Goal: Information Seeking & Learning: Learn about a topic

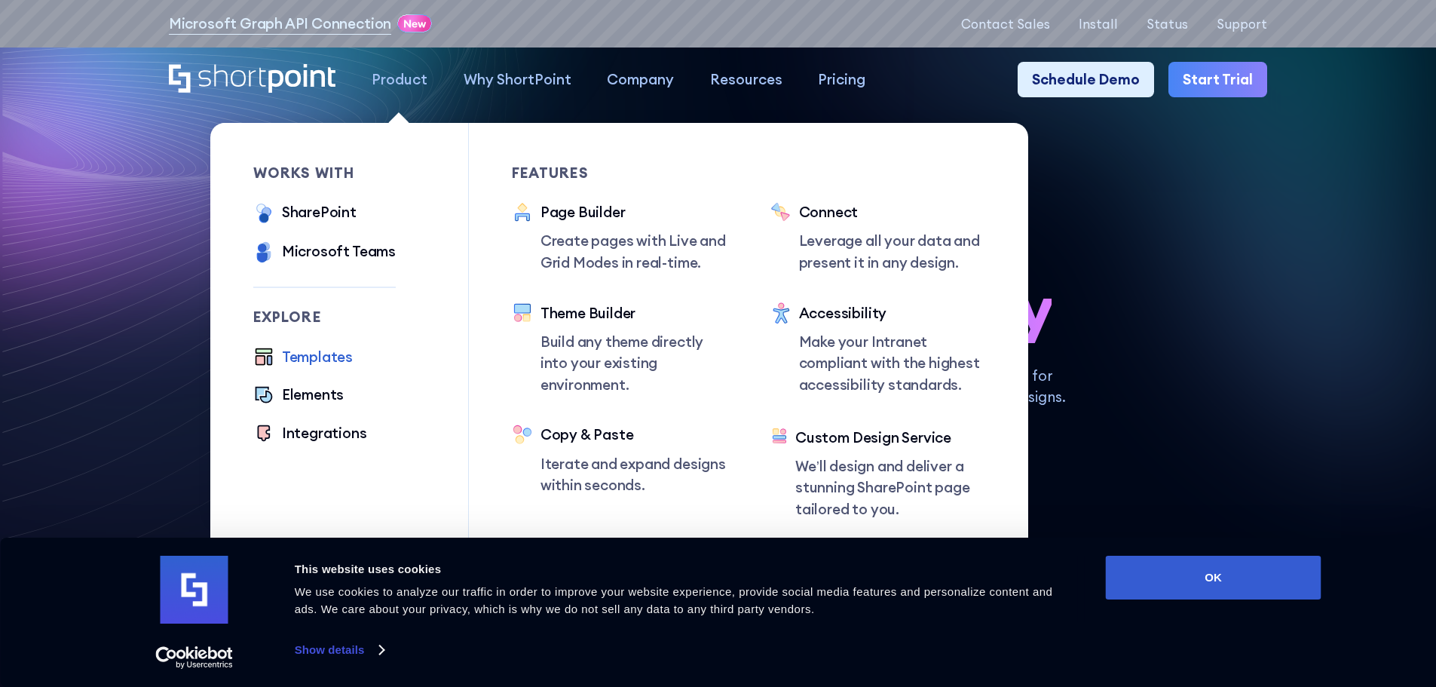
click at [319, 366] on div "Templates" at bounding box center [317, 357] width 71 height 22
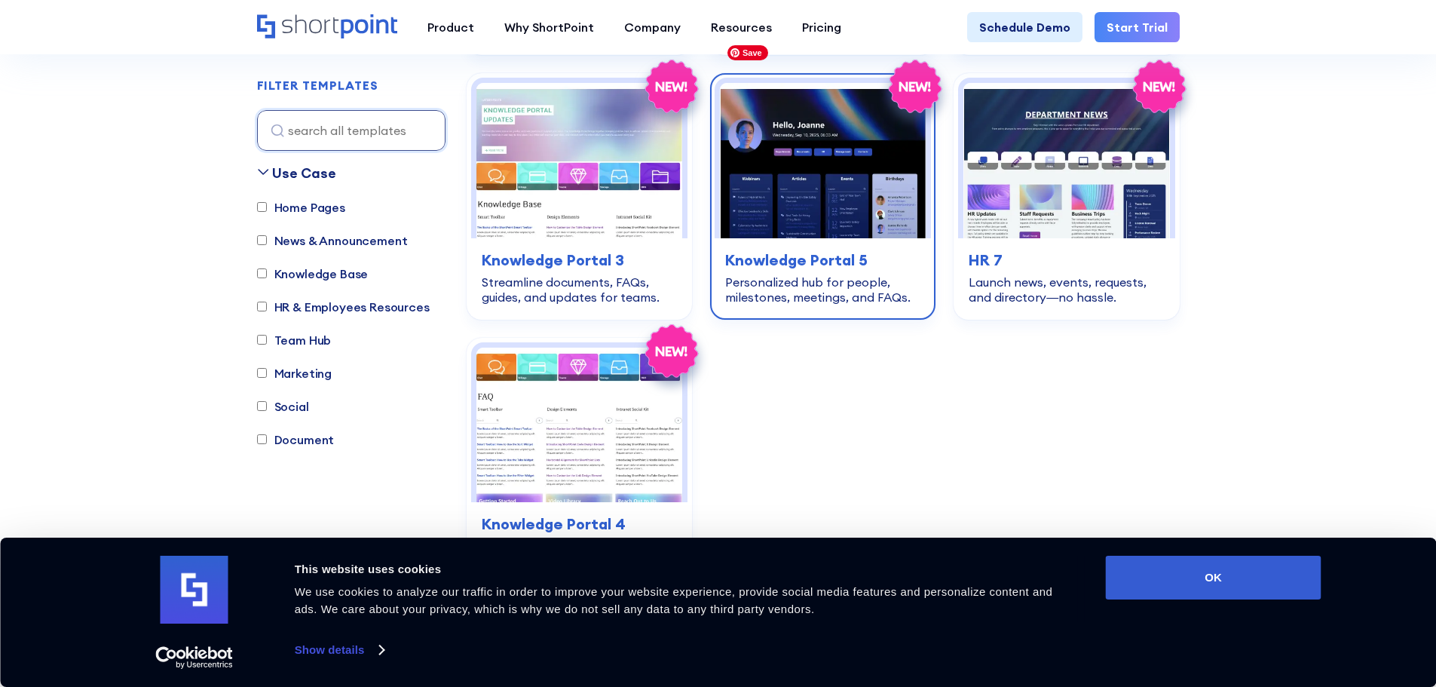
scroll to position [3694, 0]
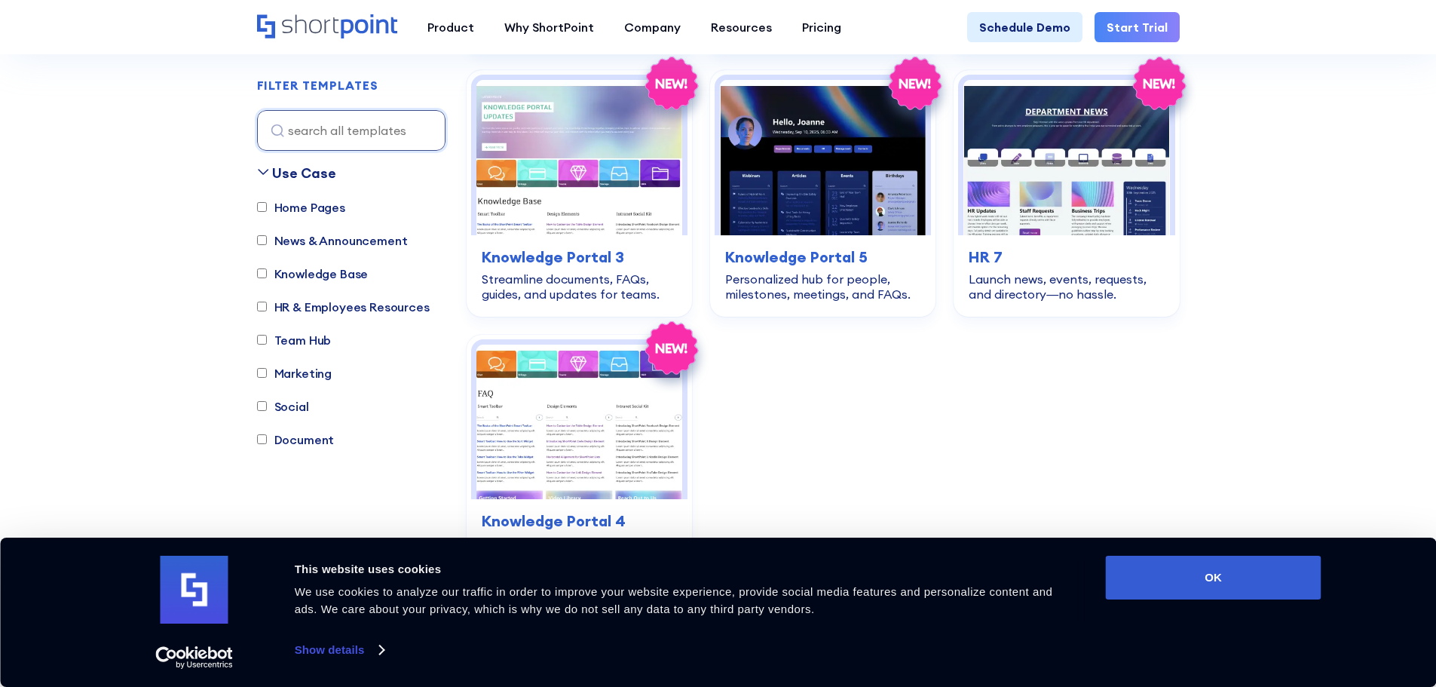
click at [286, 198] on label "Home Pages" at bounding box center [301, 207] width 88 height 18
click at [267, 203] on input "Home Pages" at bounding box center [262, 208] width 10 height 10
checkbox input "true"
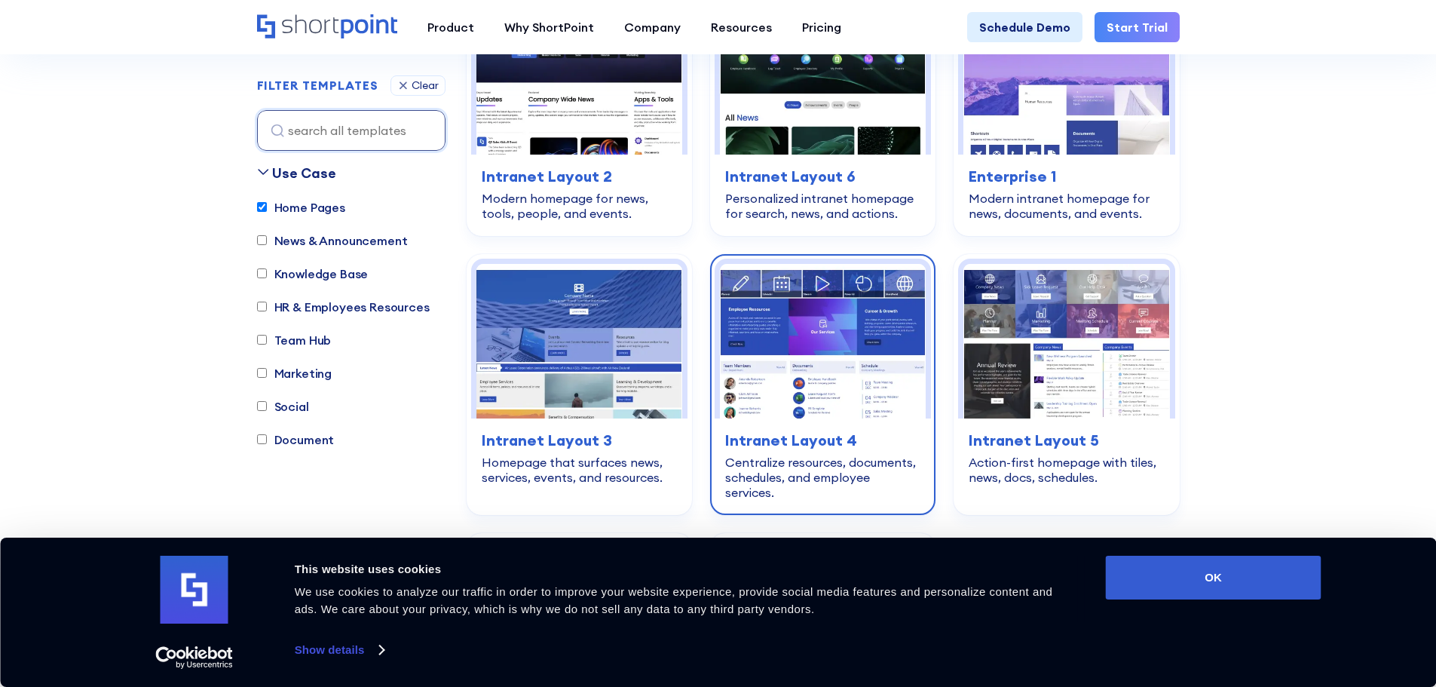
scroll to position [445, 0]
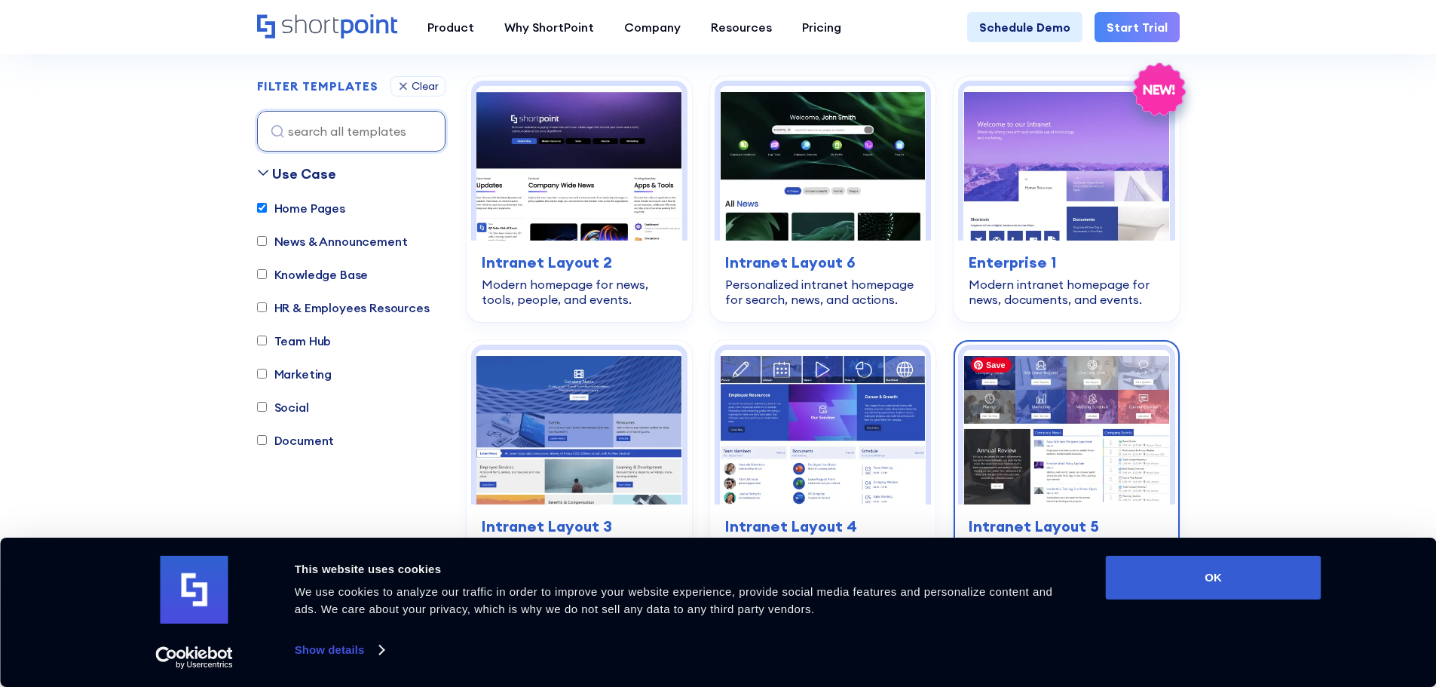
click at [1071, 404] on img at bounding box center [1066, 427] width 206 height 155
